Goal: Find specific page/section

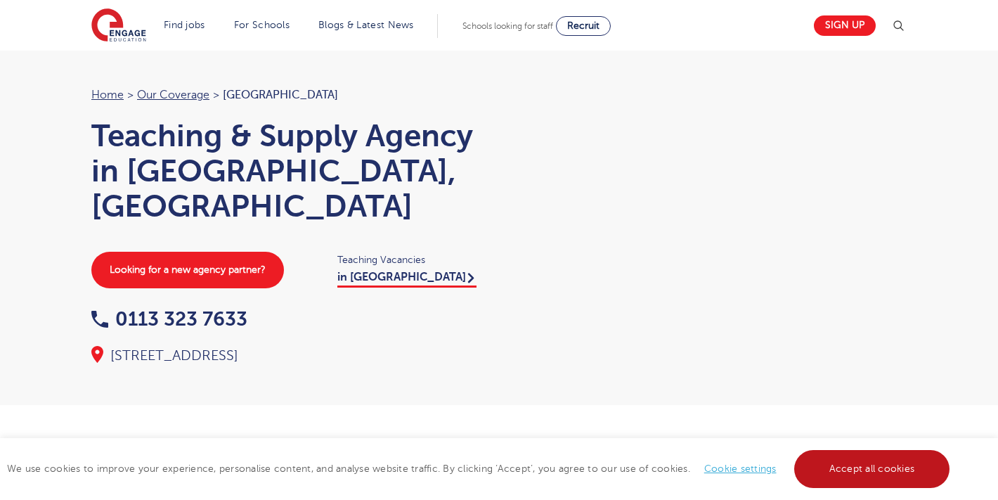
click at [851, 453] on link "Accept all cookies" at bounding box center [872, 469] width 156 height 38
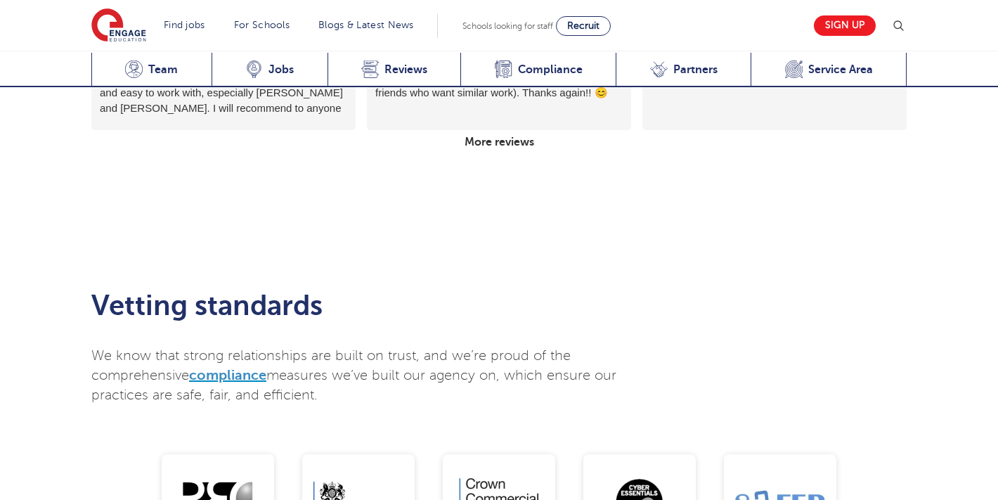
scroll to position [2513, 0]
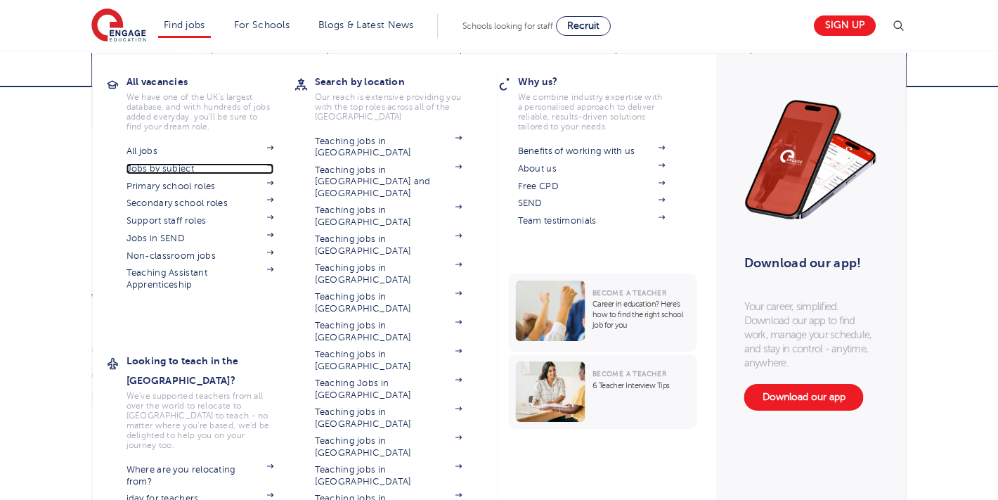
click at [161, 171] on link "Jobs by subject" at bounding box center [201, 168] width 148 height 11
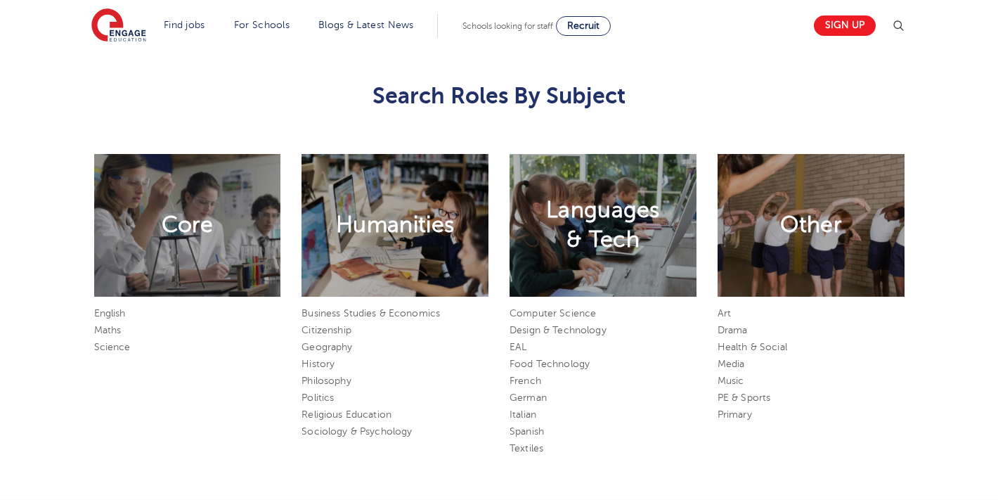
scroll to position [652, 0]
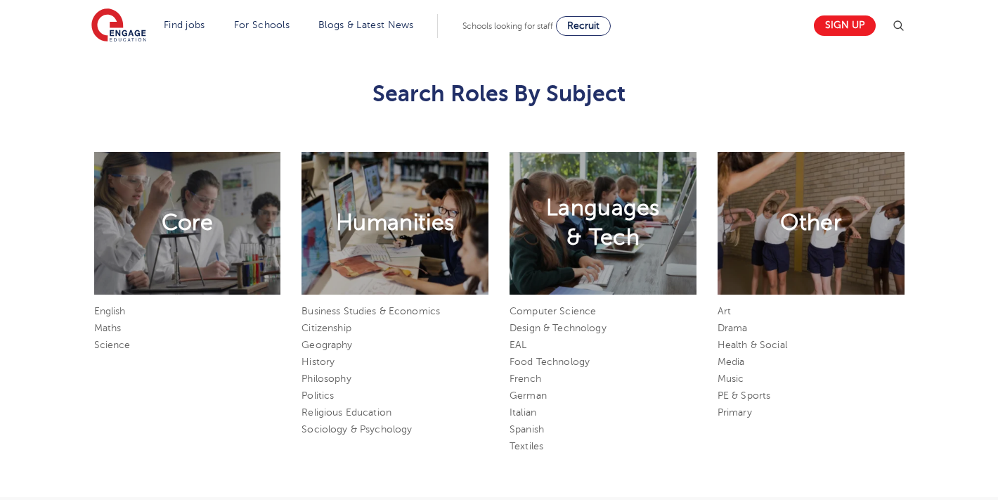
click at [65, 252] on div "Core English Maths Science Humanities Business Studies & Economics Citizenship …" at bounding box center [499, 314] width 998 height 365
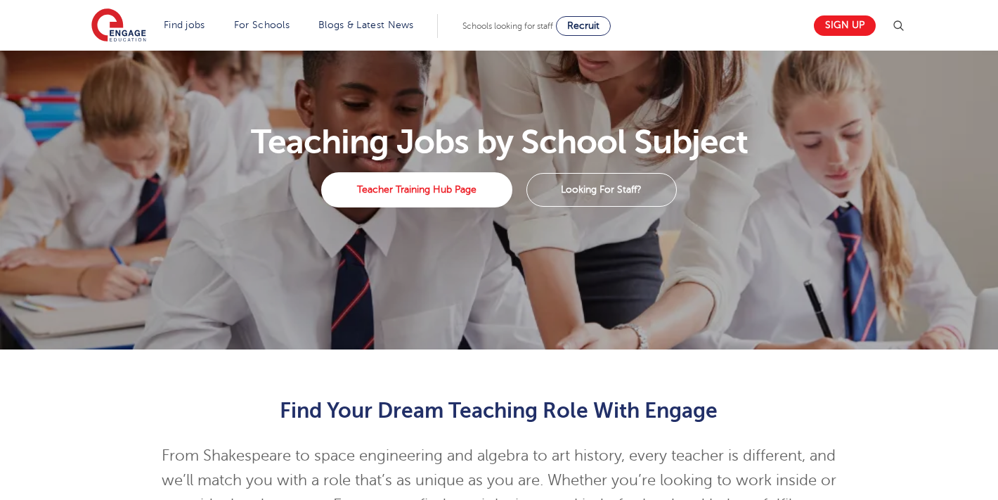
scroll to position [0, 0]
